Goal: Task Accomplishment & Management: Complete application form

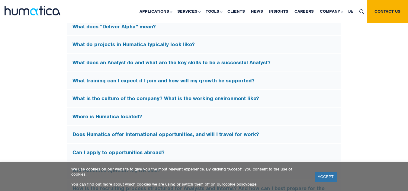
scroll to position [1778, 0]
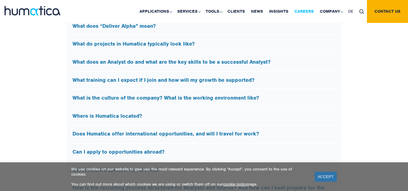
click at [305, 10] on link "Careers" at bounding box center [304, 11] width 25 height 23
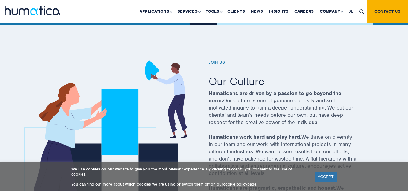
scroll to position [176, 0]
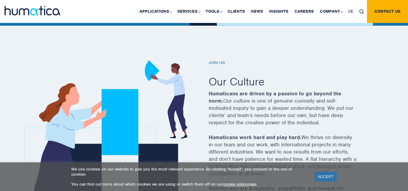
click at [216, 64] on h6 "Join us" at bounding box center [290, 62] width 163 height 5
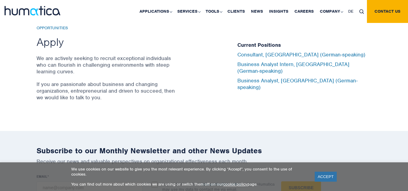
scroll to position [2017, 0]
click at [147, 81] on p "If you are passionate about business and changing organizations, entrepreneuria…" at bounding box center [107, 91] width 141 height 20
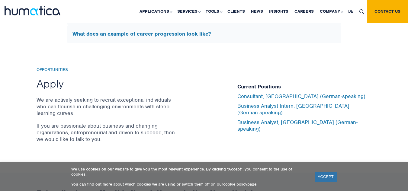
scroll to position [1973, 0]
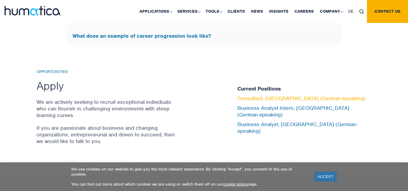
click at [251, 102] on link "Consultant, [GEOGRAPHIC_DATA] (German-speaking)" at bounding box center [302, 98] width 128 height 7
